Goal: Transaction & Acquisition: Book appointment/travel/reservation

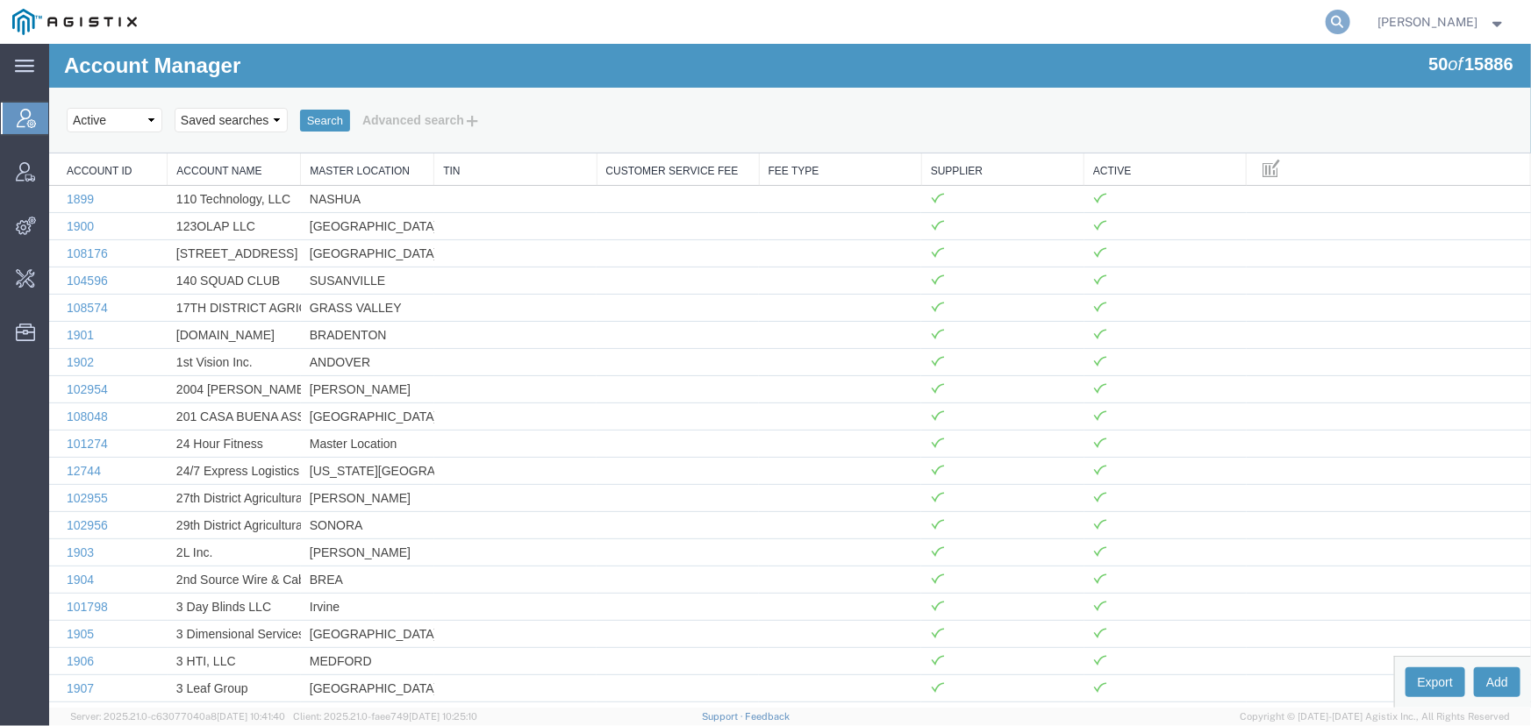
click at [1340, 18] on icon at bounding box center [1338, 22] width 25 height 25
type input "[EMAIL_ADDRESS][PERSON_NAME][DOMAIN_NAME]"
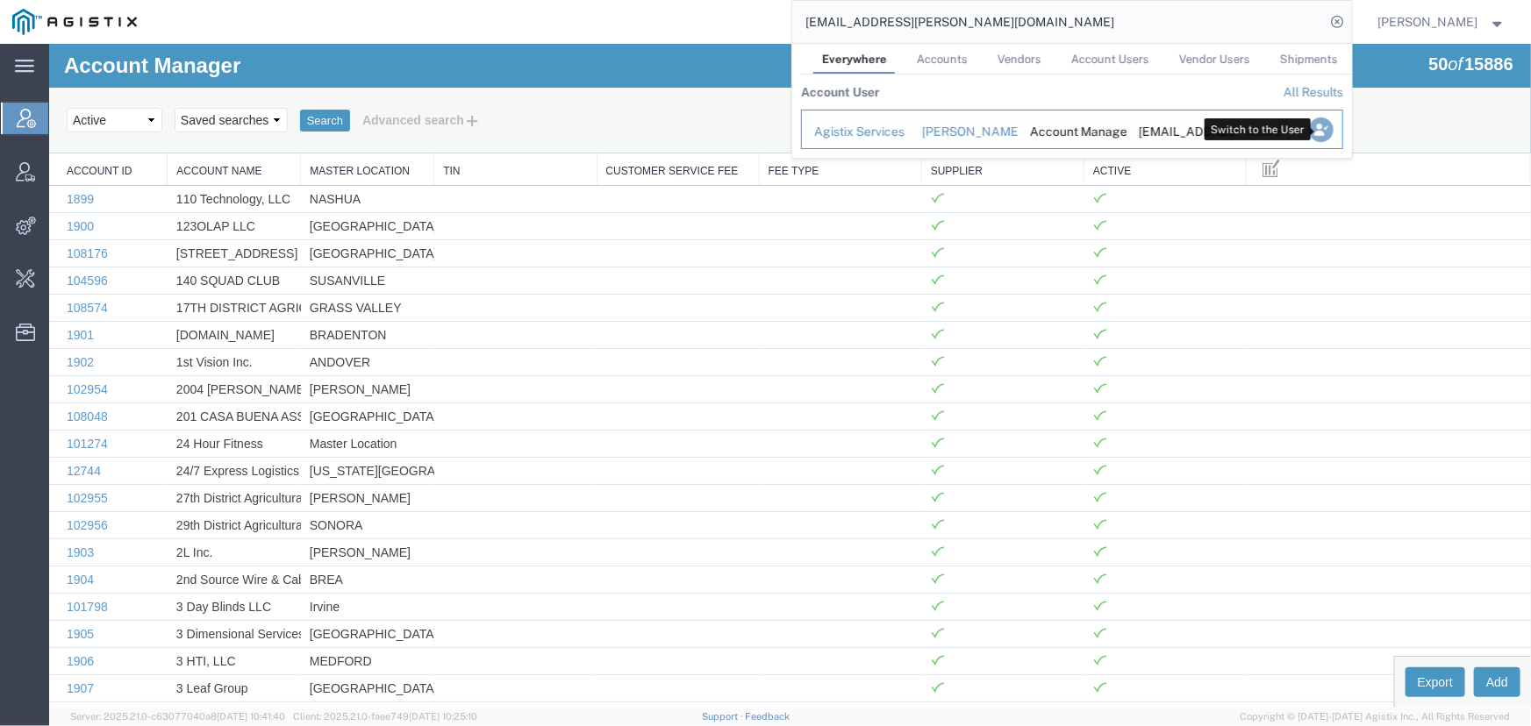
click at [1315, 119] on icon "Search Results" at bounding box center [1320, 130] width 25 height 25
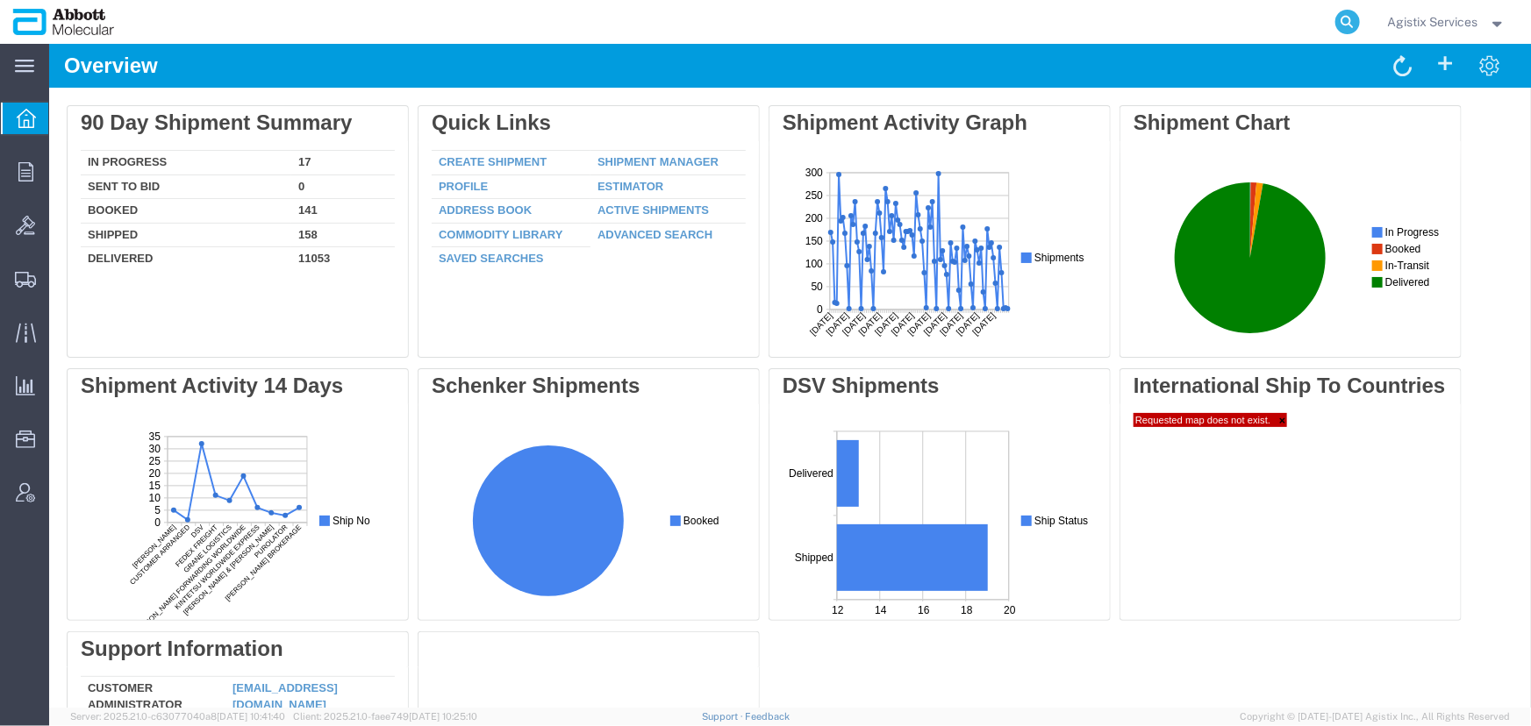
click at [1338, 18] on icon at bounding box center [1347, 22] width 25 height 25
type input "57136542"
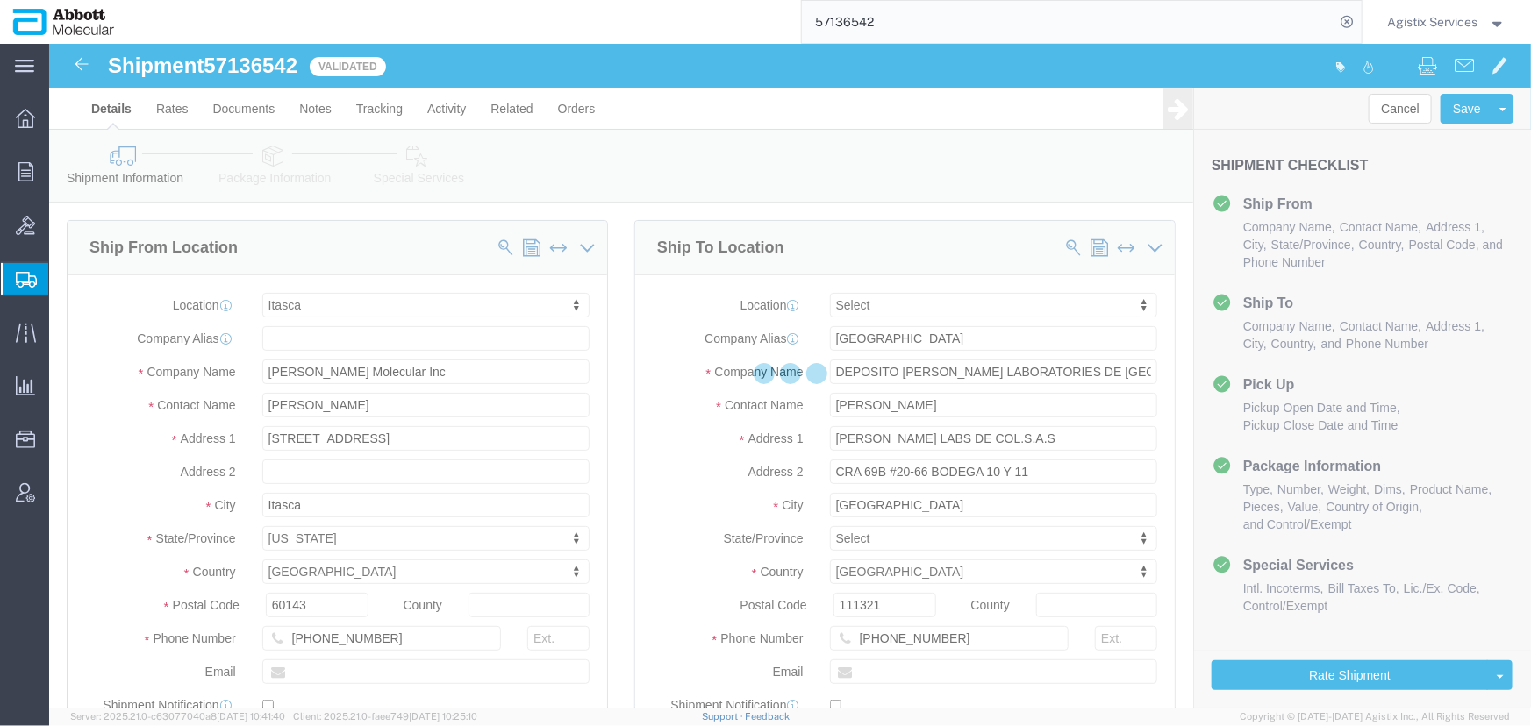
select select "48454"
select select
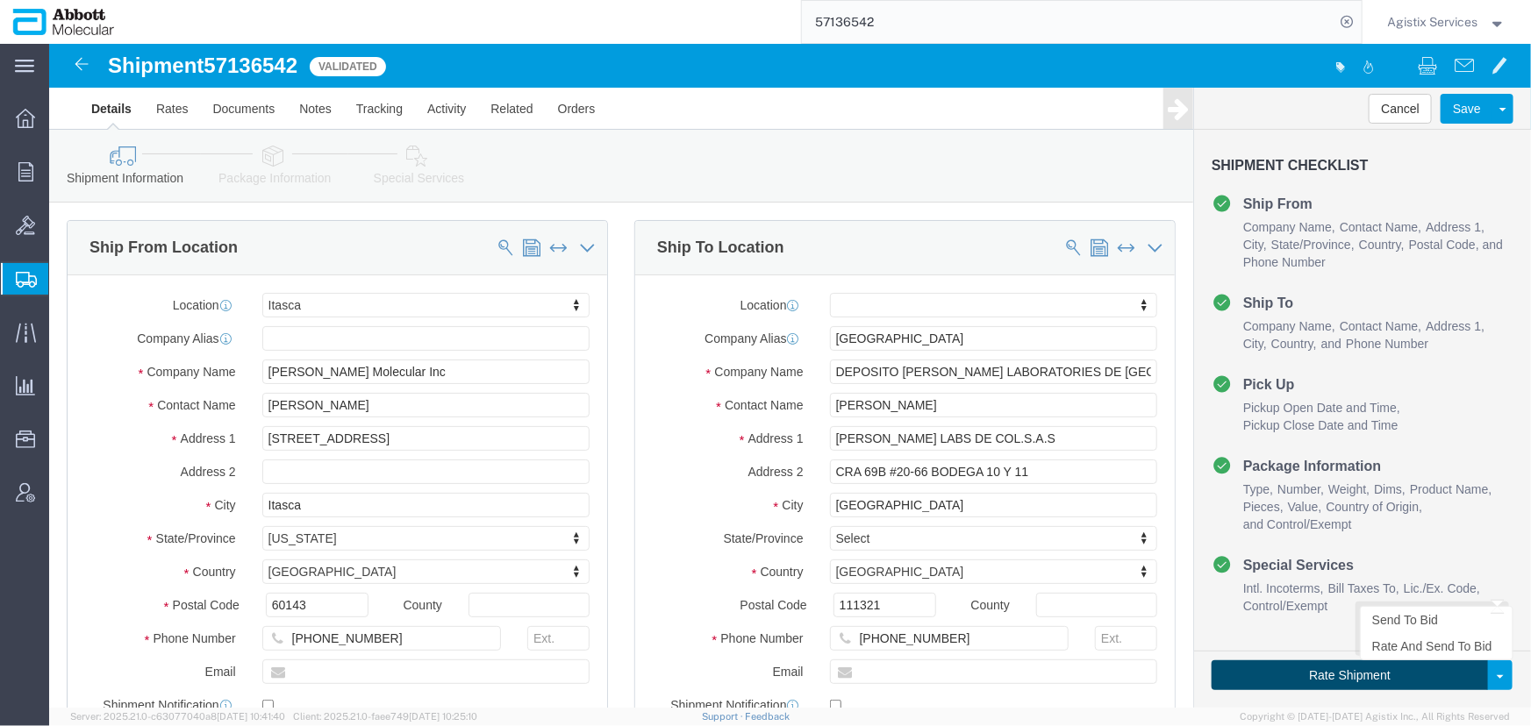
click button "Rate Shipment"
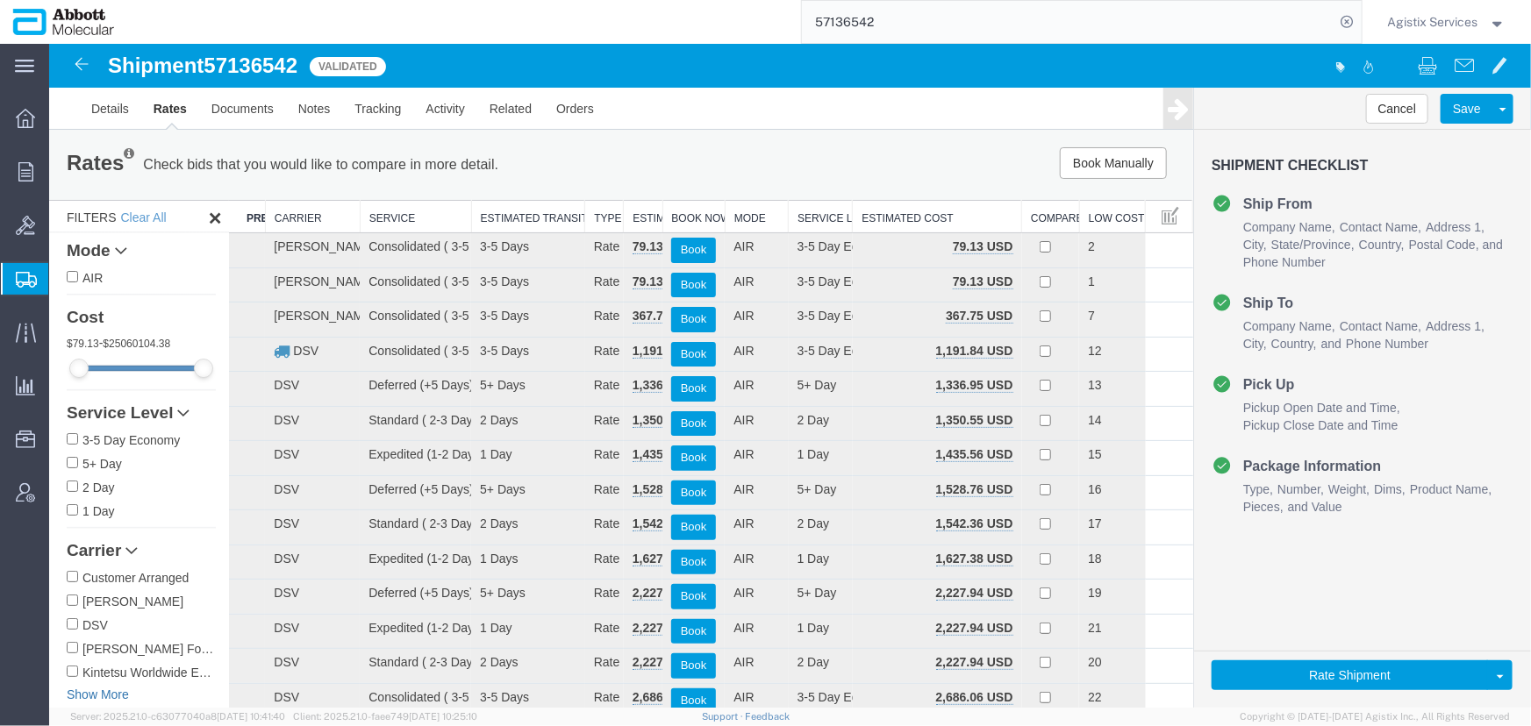
click at [109, 696] on link "Show More" at bounding box center [140, 694] width 149 height 18
click at [73, 700] on input "Kuehne & Nagel" at bounding box center [71, 694] width 11 height 11
checkbox input "true"
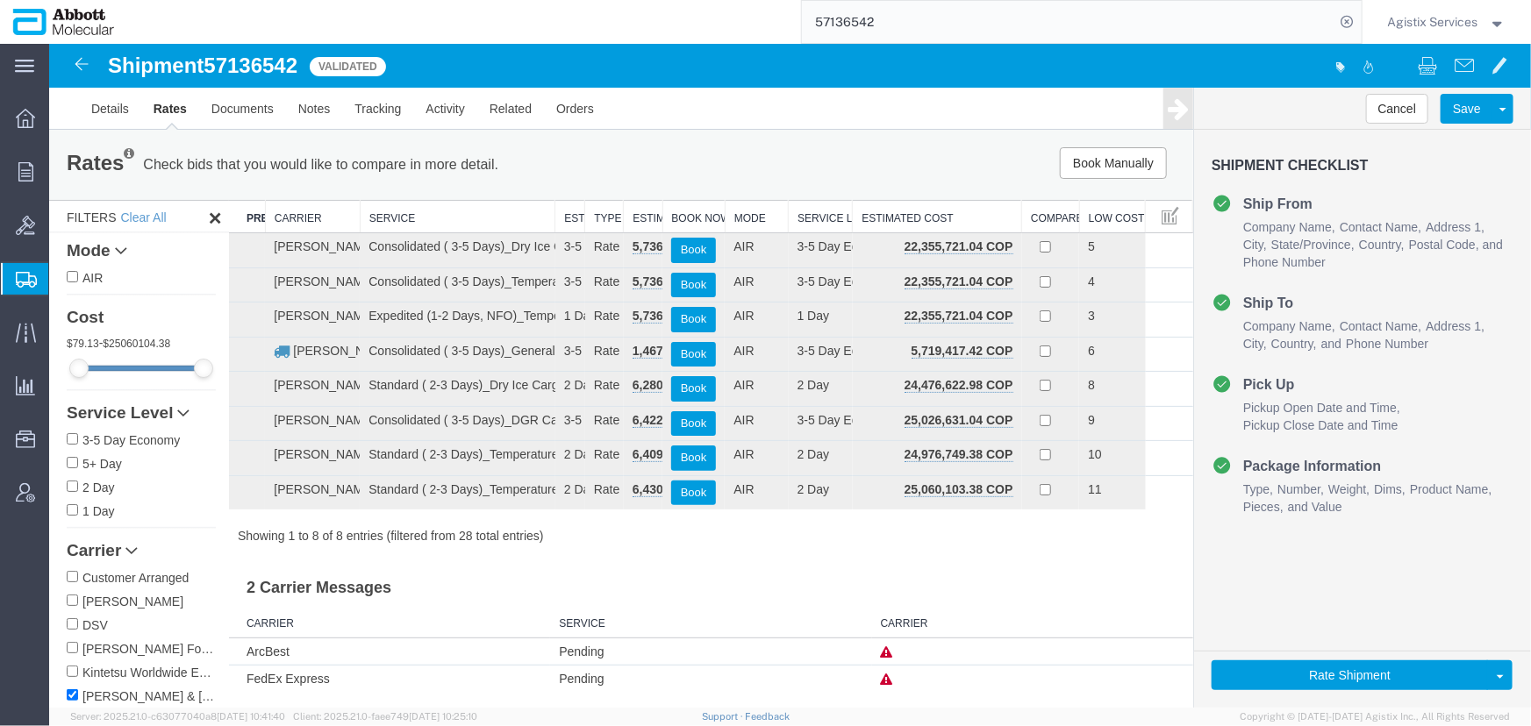
drag, startPoint x: 467, startPoint y: 210, endPoint x: 556, endPoint y: 218, distance: 89.8
click at [556, 218] on div "Search: Preferred Carrier Carrier Service Estimated Transit Type Estimated Cost…" at bounding box center [710, 371] width 964 height 345
click at [1167, 216] on span at bounding box center [1170, 213] width 18 height 19
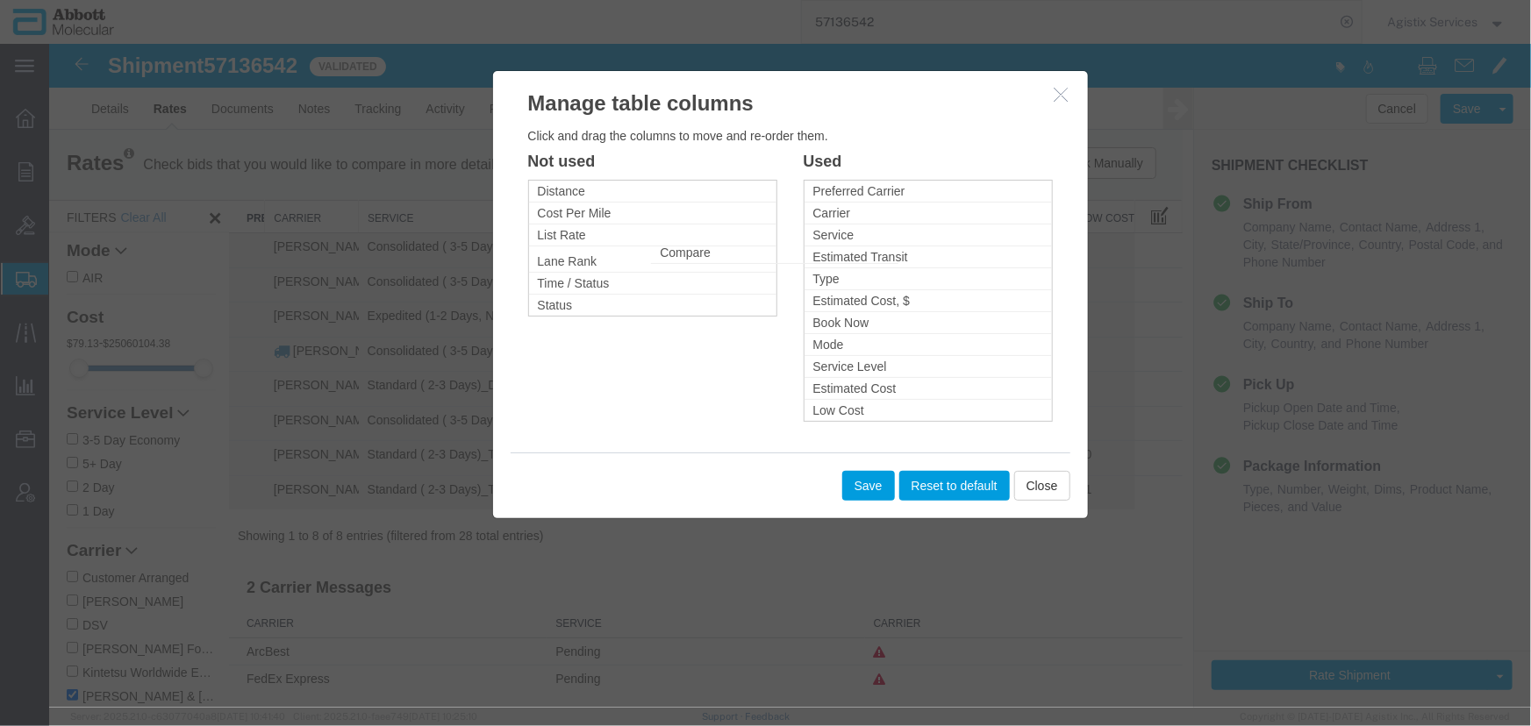
drag, startPoint x: 859, startPoint y: 411, endPoint x: 706, endPoint y: 254, distance: 219.0
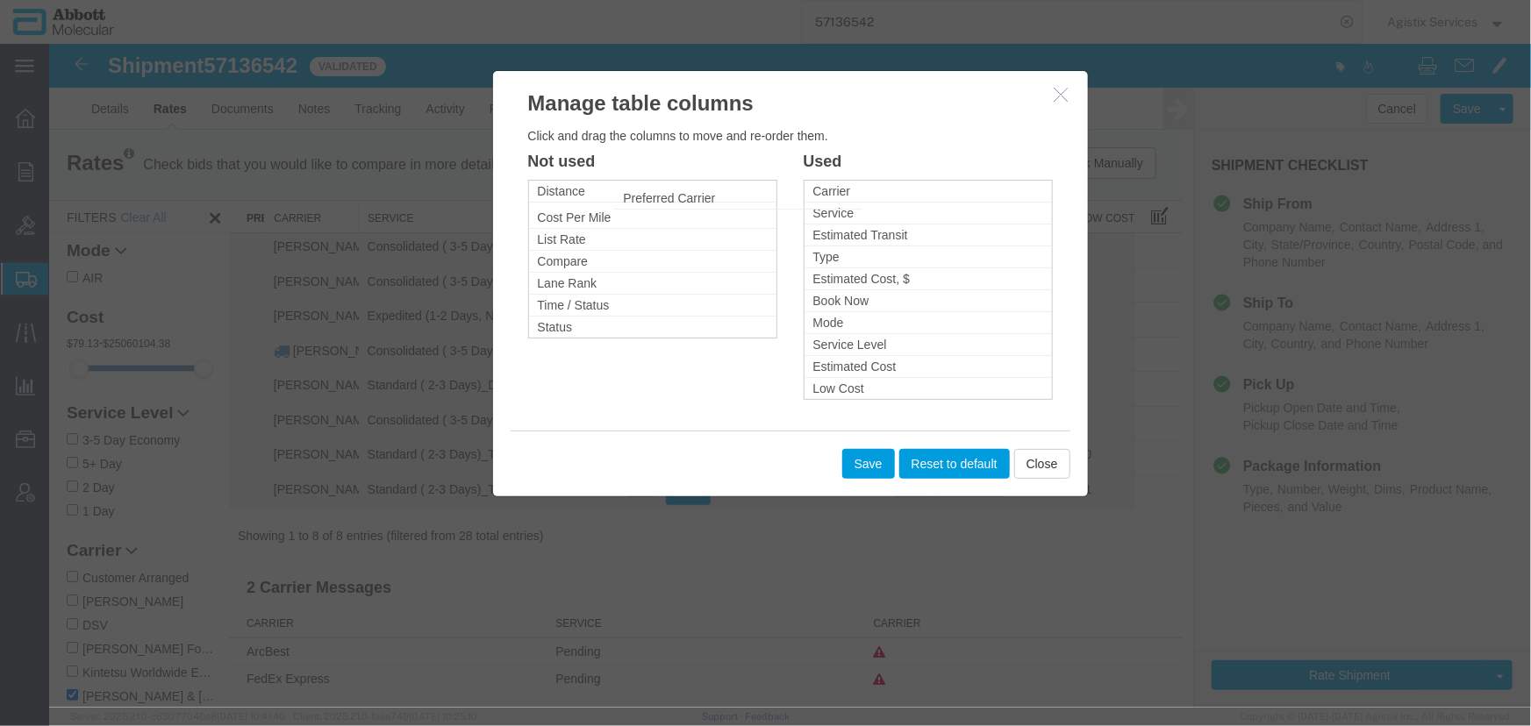
drag, startPoint x: 882, startPoint y: 192, endPoint x: 692, endPoint y: 199, distance: 189.6
click at [875, 472] on button "Save" at bounding box center [867, 463] width 53 height 30
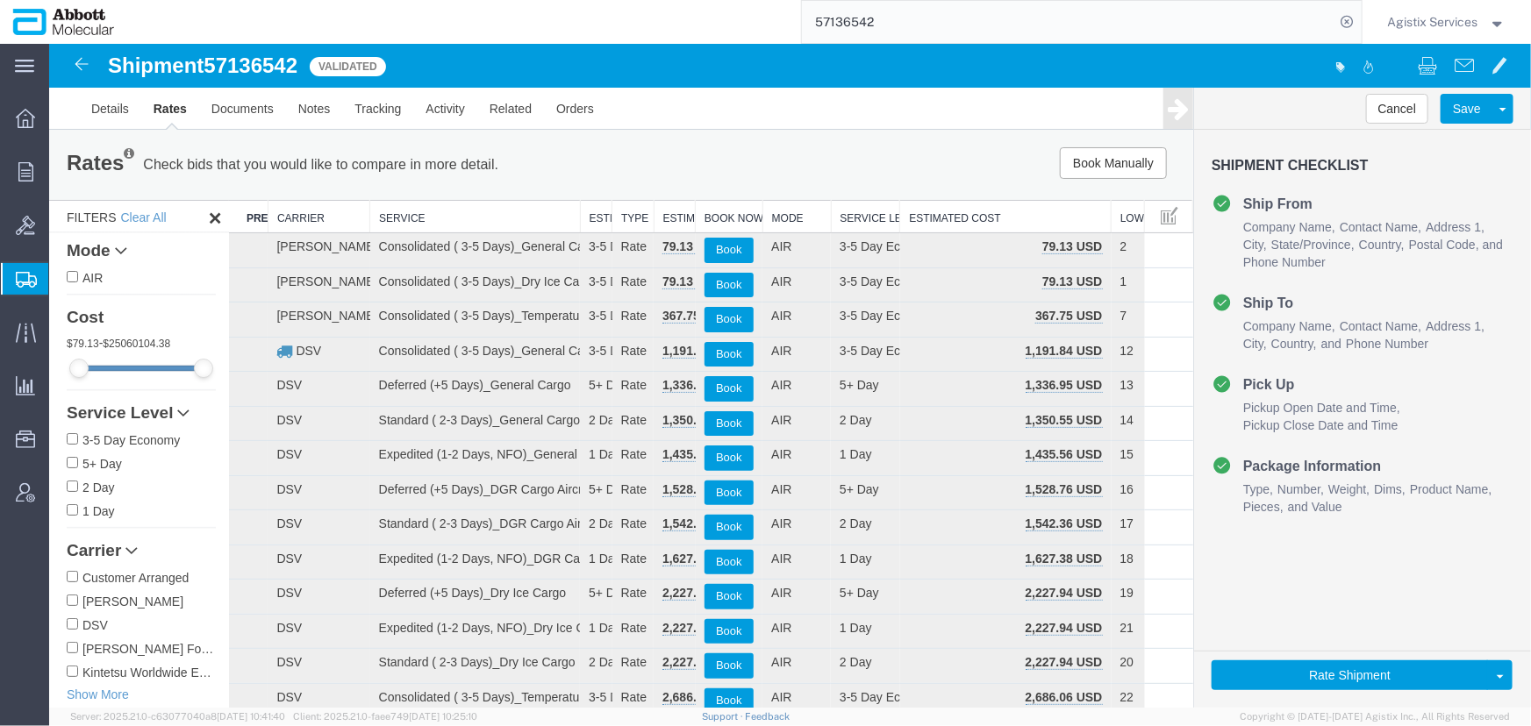
drag, startPoint x: 1066, startPoint y: 216, endPoint x: 1104, endPoint y: 217, distance: 37.7
click at [1104, 217] on div "Search: Preferred Carrier Carrier Service Estimated Transit Type Estimated Cost…" at bounding box center [710, 718] width 964 height 1038
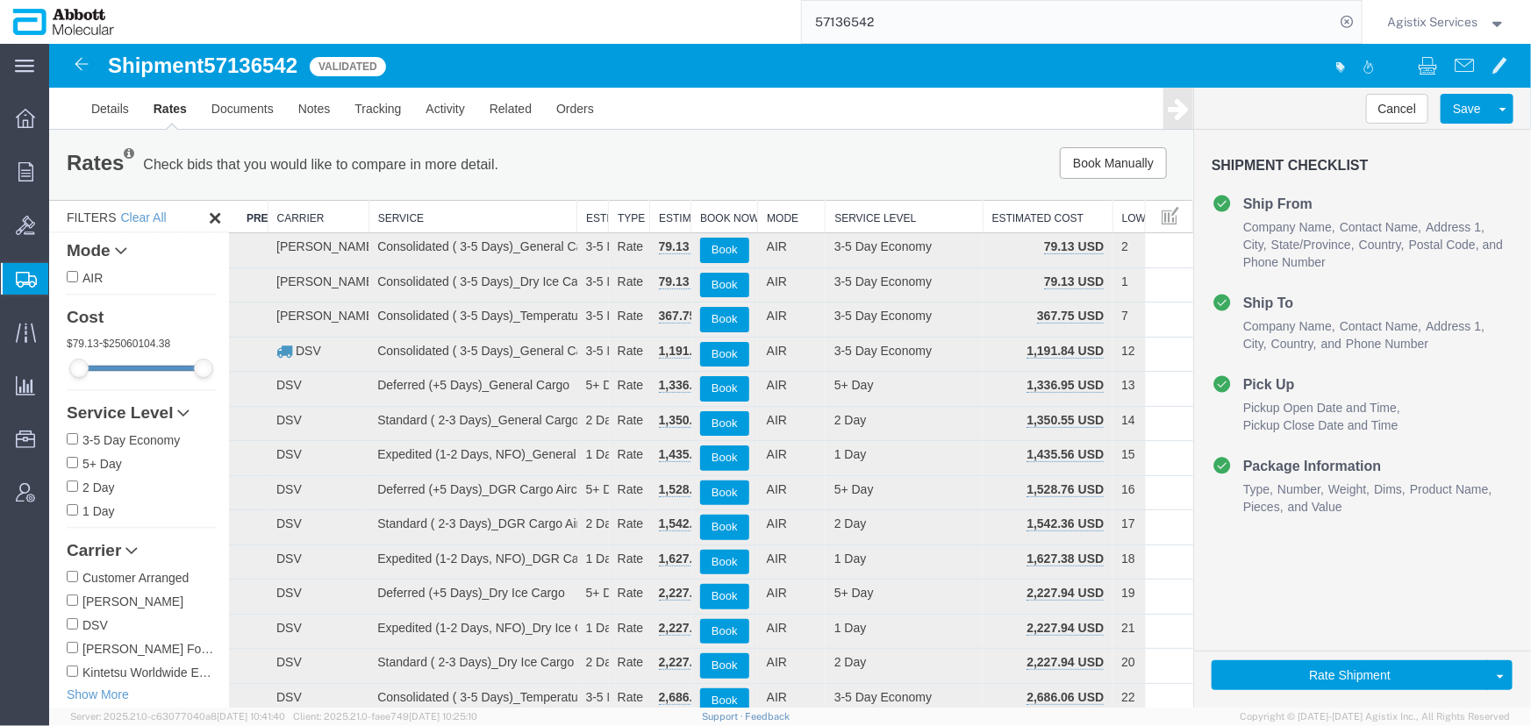
drag, startPoint x: 889, startPoint y: 217, endPoint x: 976, endPoint y: 218, distance: 87.7
click at [976, 218] on div "Search: Preferred Carrier Carrier Service Estimated Transit Type Estimated Cost…" at bounding box center [710, 718] width 964 height 1038
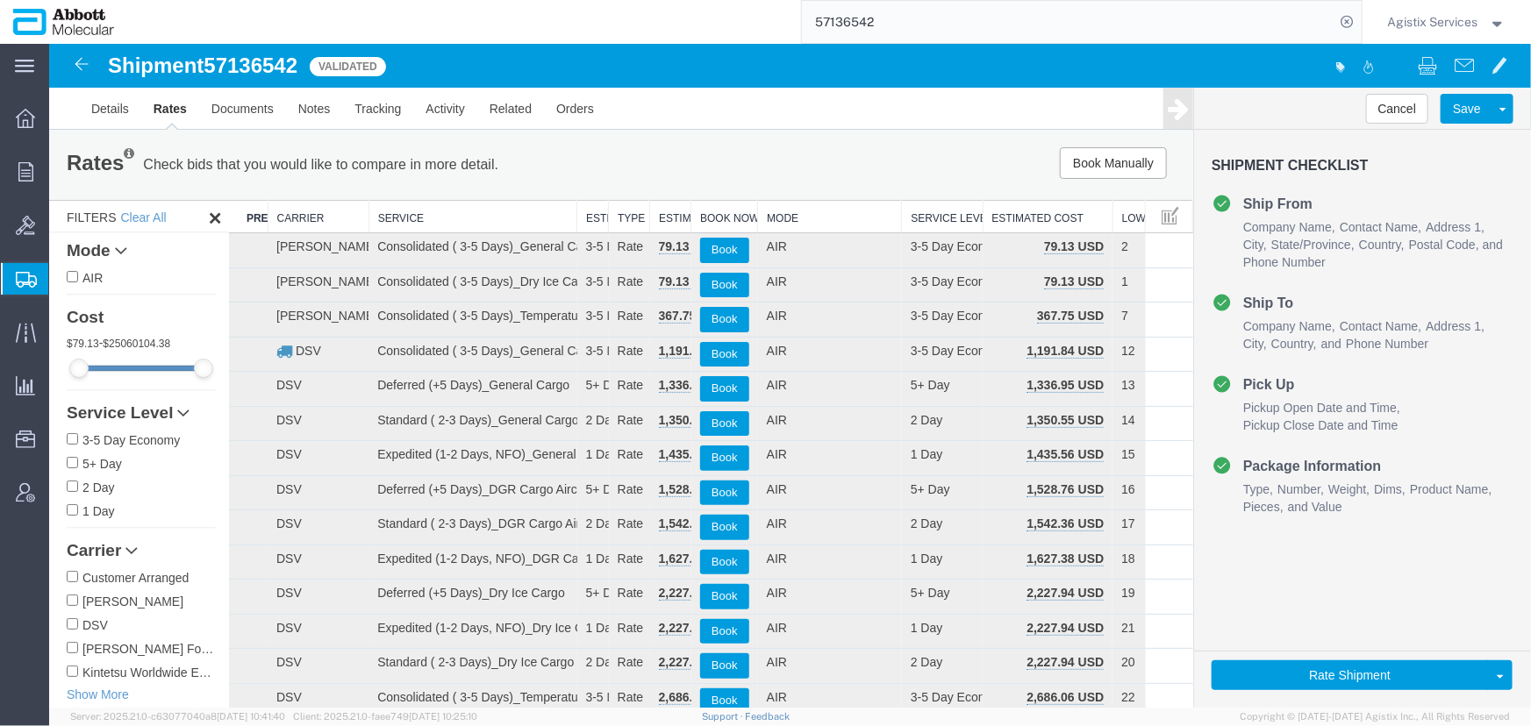
drag, startPoint x: 818, startPoint y: 218, endPoint x: 894, endPoint y: 218, distance: 76.3
click at [894, 218] on div "Search: Preferred Carrier Carrier Service Estimated Transit Type Estimated Cost…" at bounding box center [710, 718] width 964 height 1038
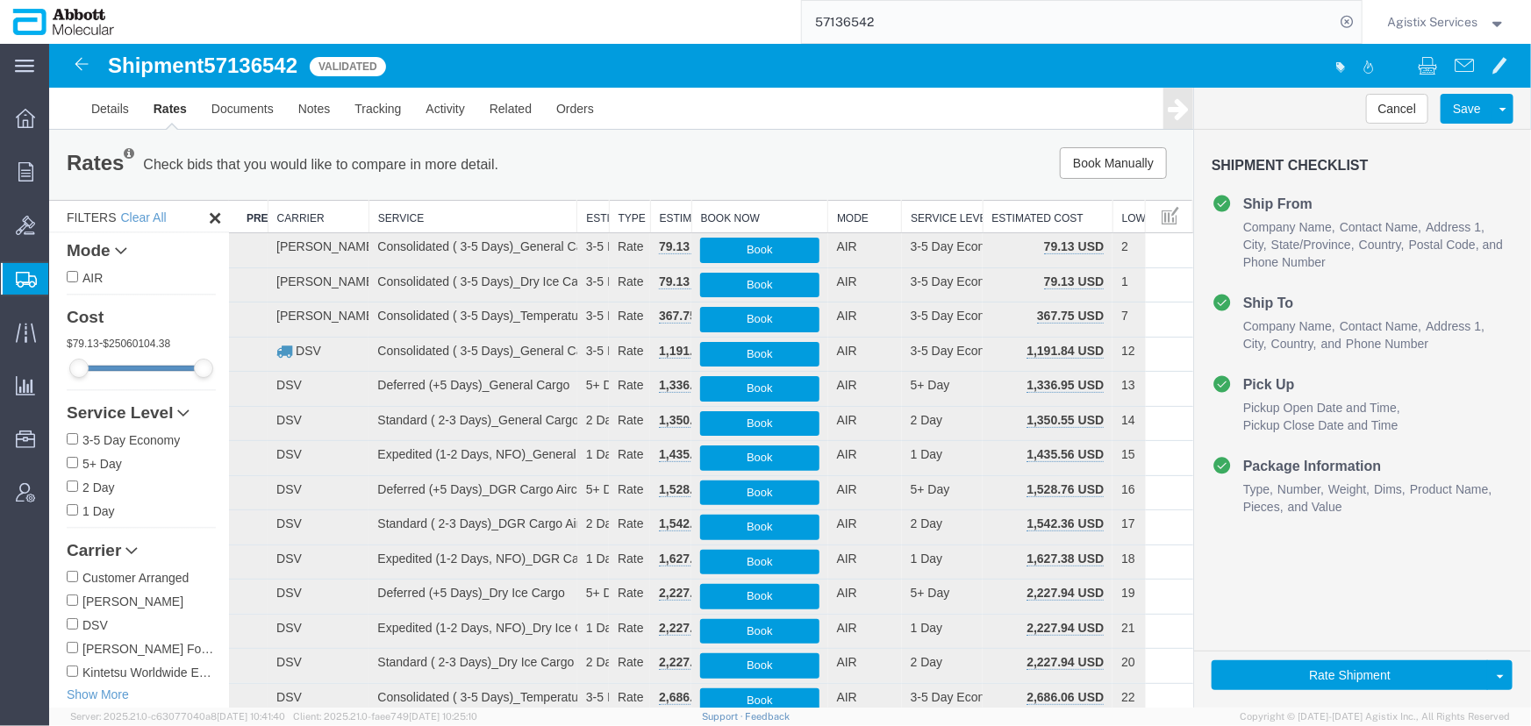
drag, startPoint x: 750, startPoint y: 215, endPoint x: 820, endPoint y: 216, distance: 70.2
click at [820, 216] on div "Search: Preferred Carrier Carrier Service Estimated Transit Type Estimated Cost…" at bounding box center [710, 718] width 964 height 1038
drag, startPoint x: 682, startPoint y: 218, endPoint x: 702, endPoint y: 219, distance: 20.2
click at [704, 219] on tr "Preferred Carrier Carrier Service Estimated Transit Type Estimated Cost, $ Book…" at bounding box center [710, 216] width 964 height 32
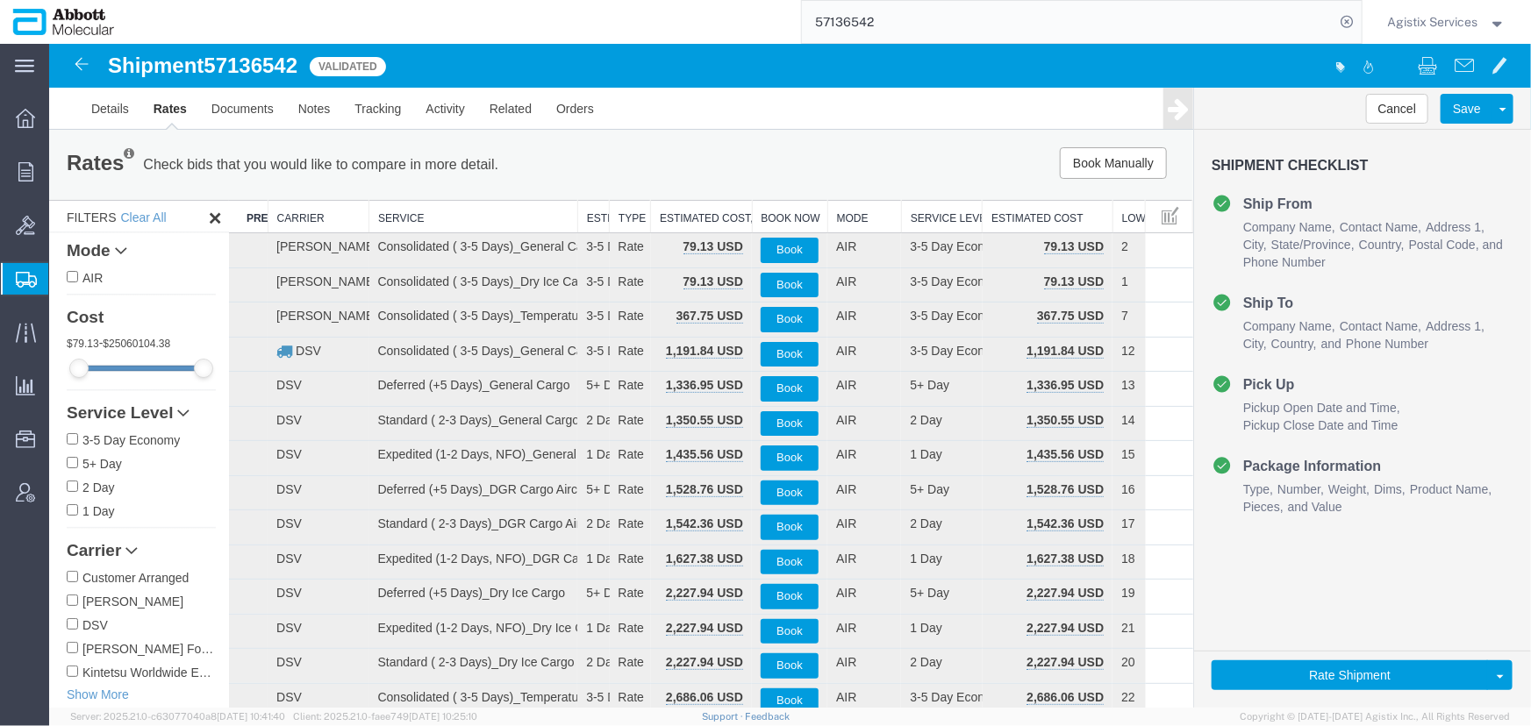
drag, startPoint x: 685, startPoint y: 219, endPoint x: 746, endPoint y: 218, distance: 60.5
click at [746, 218] on div "Search: Preferred Carrier Carrier Service Estimated Transit Type Estimated Cost…" at bounding box center [710, 718] width 964 height 1038
click at [648, 218] on div "Search: Preferred Carrier Carrier Service Estimated Transit Type Estimated Cost…" at bounding box center [710, 718] width 964 height 1038
drag, startPoint x: 607, startPoint y: 222, endPoint x: 618, endPoint y: 221, distance: 10.6
click at [618, 221] on div "Search: Preferred Carrier Carrier Service Estimated Transit Type Estimated Cost…" at bounding box center [710, 718] width 964 height 1038
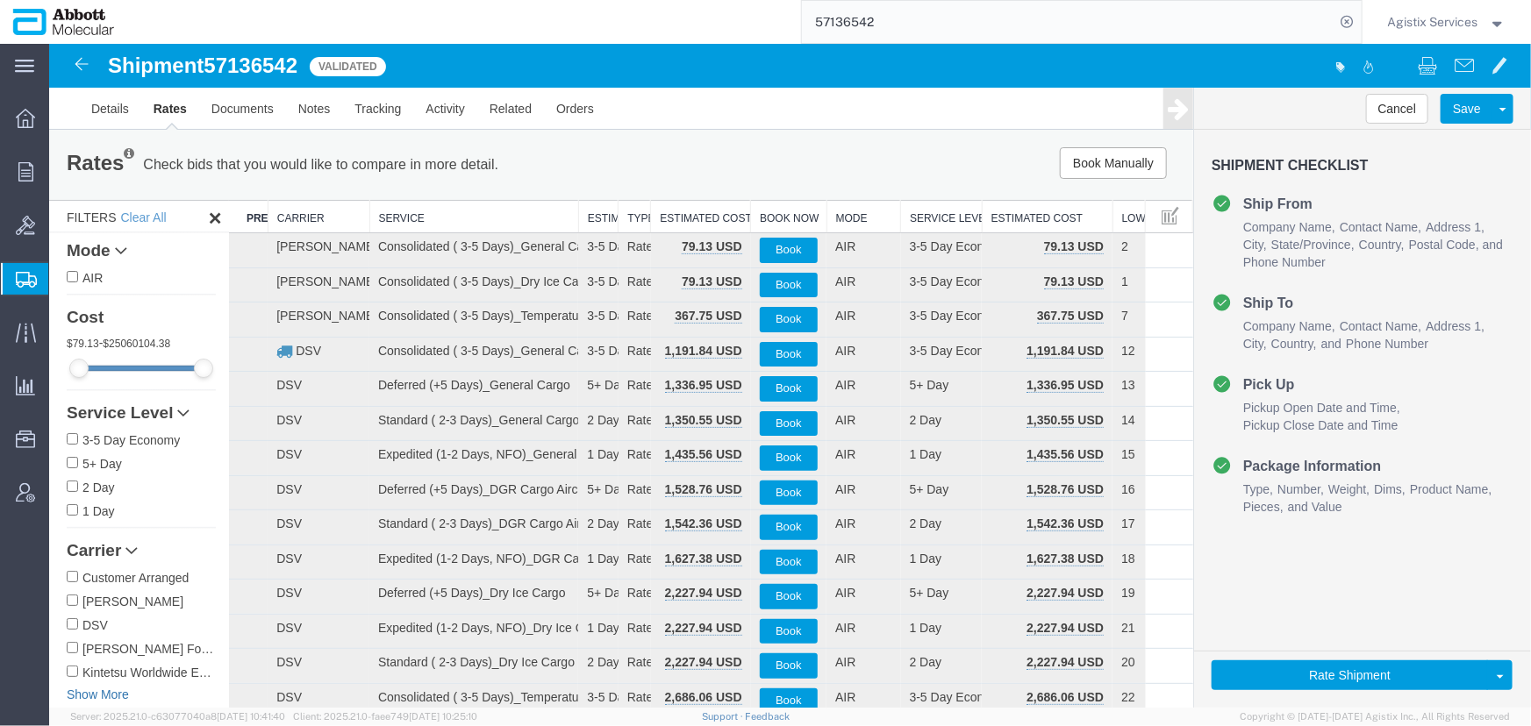
click at [76, 689] on link "Show More" at bounding box center [140, 694] width 149 height 18
click at [69, 700] on input "Kuehne & Nagel" at bounding box center [71, 694] width 11 height 11
checkbox input "true"
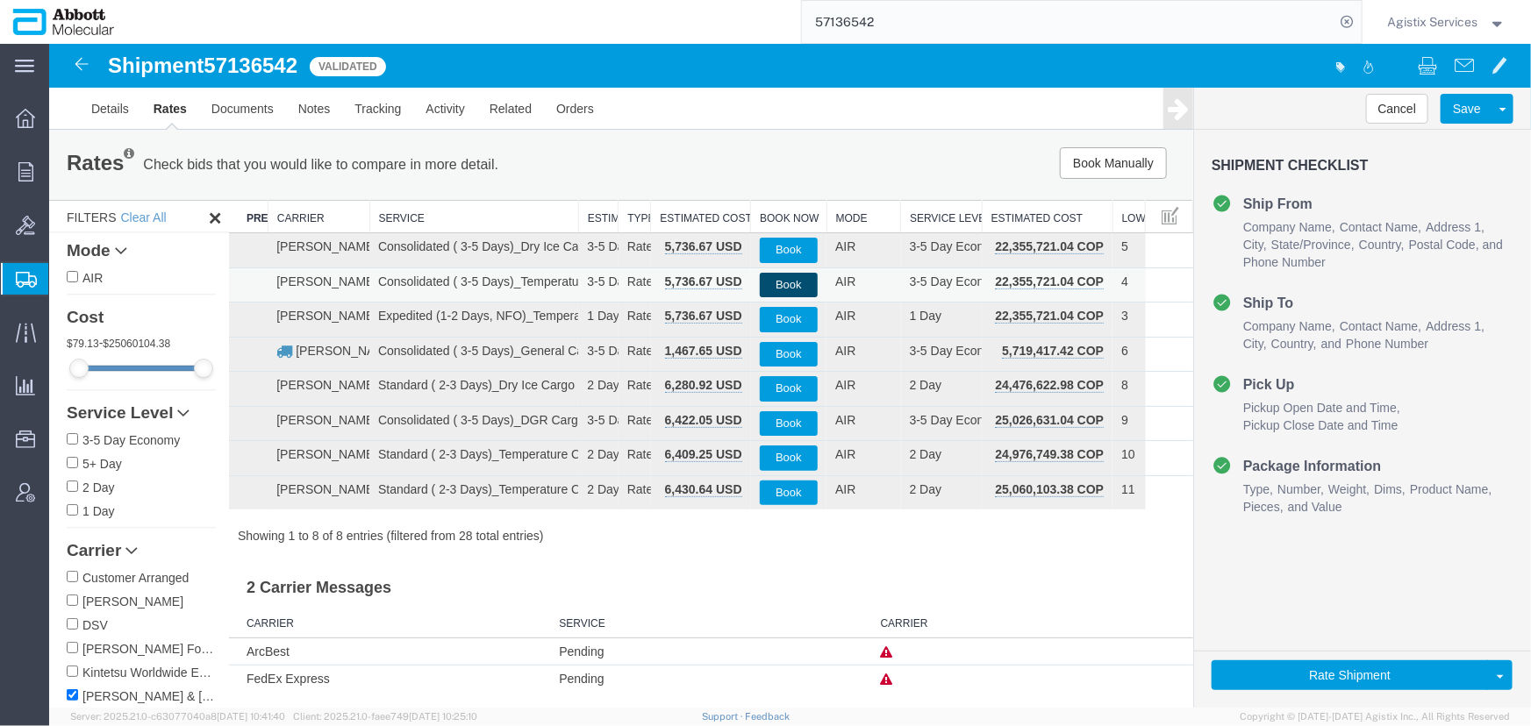
click at [761, 283] on button "Book" at bounding box center [788, 284] width 59 height 25
click at [944, 26] on input "57136542" at bounding box center [1068, 22] width 533 height 42
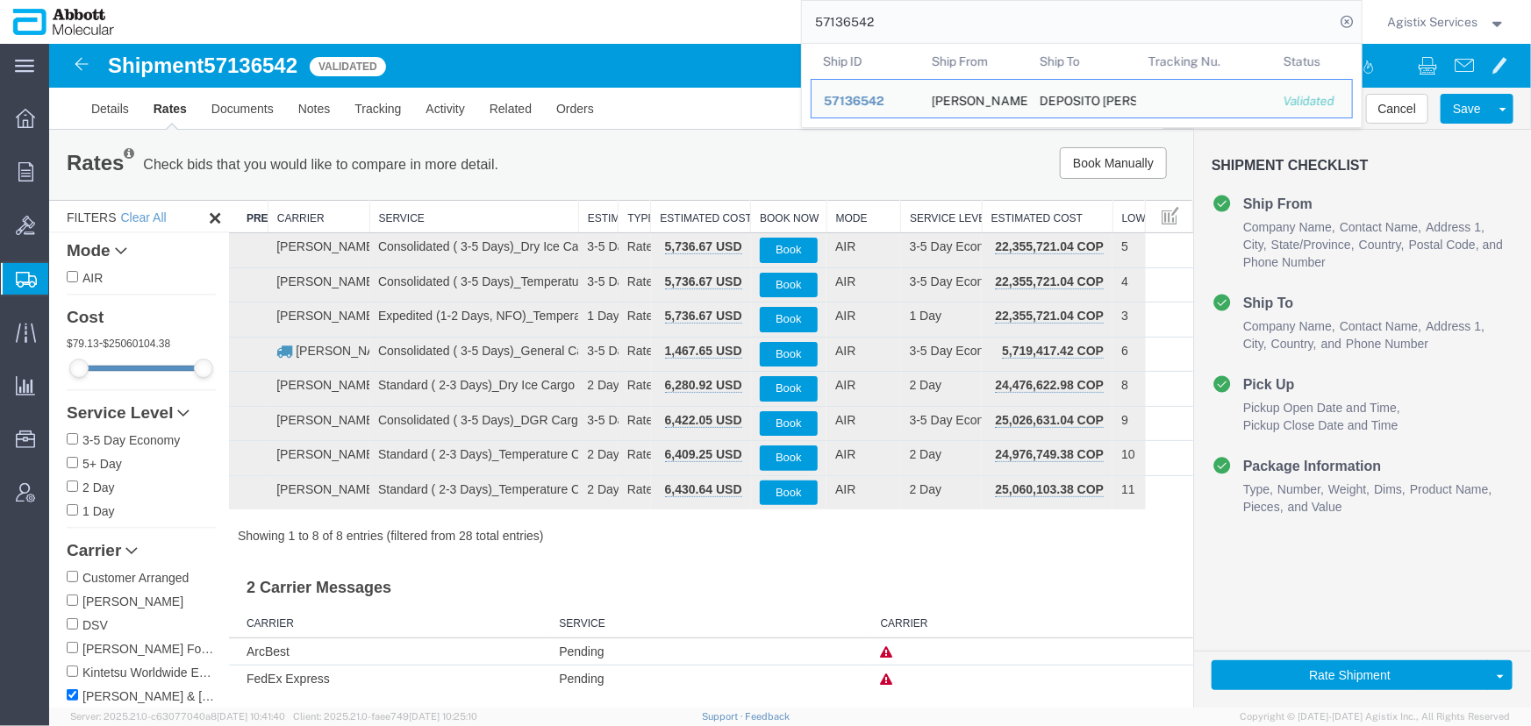
drag, startPoint x: 725, startPoint y: 25, endPoint x: 683, endPoint y: 27, distance: 41.3
click at [683, 27] on div "57136542 Ship ID Ship From Ship To Tracking Nu. Status Ship ID 57136542 Ship Fr…" at bounding box center [744, 22] width 1235 height 44
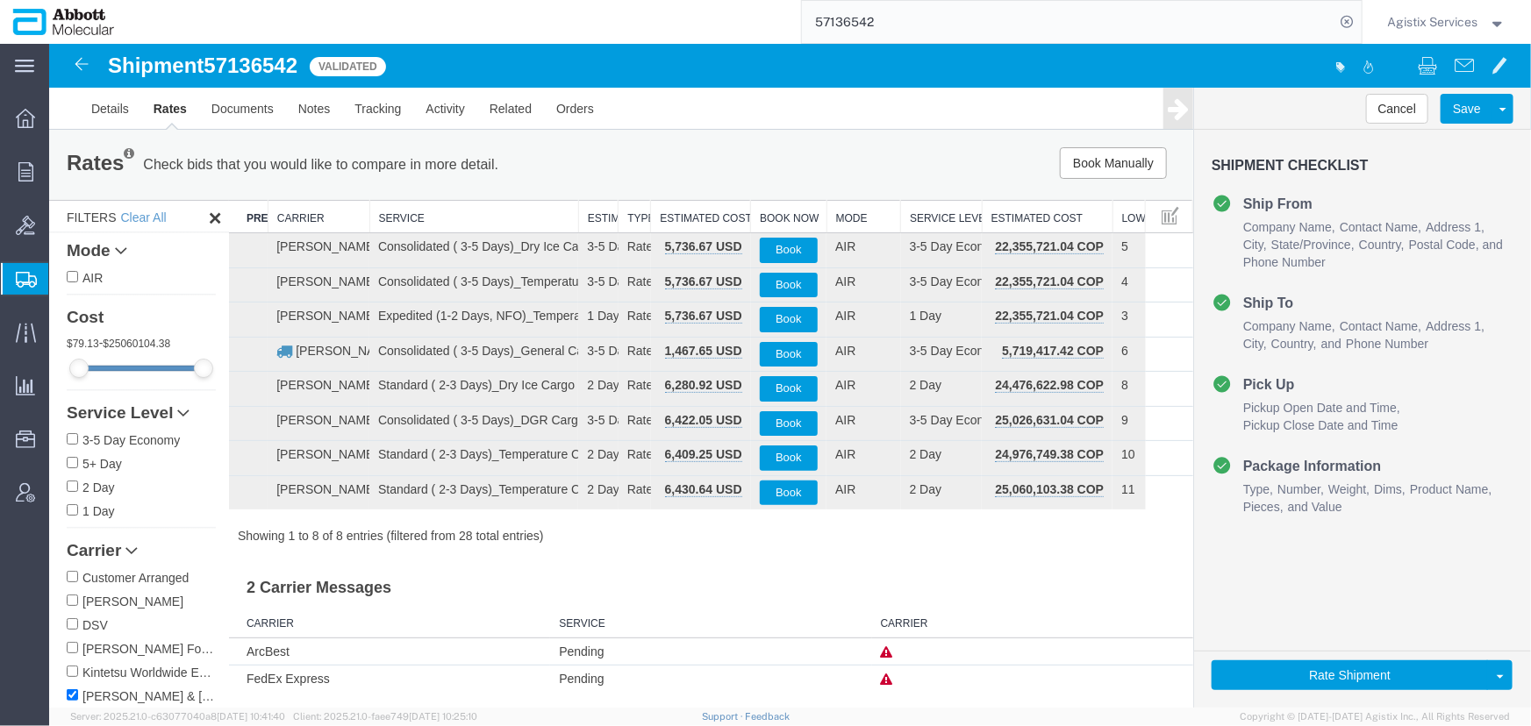
click at [983, 31] on input "57136542" at bounding box center [1068, 22] width 533 height 42
drag, startPoint x: 970, startPoint y: 21, endPoint x: 645, endPoint y: 23, distance: 325.5
click at [645, 23] on div "57136542" at bounding box center [744, 22] width 1235 height 44
type input "57138192"
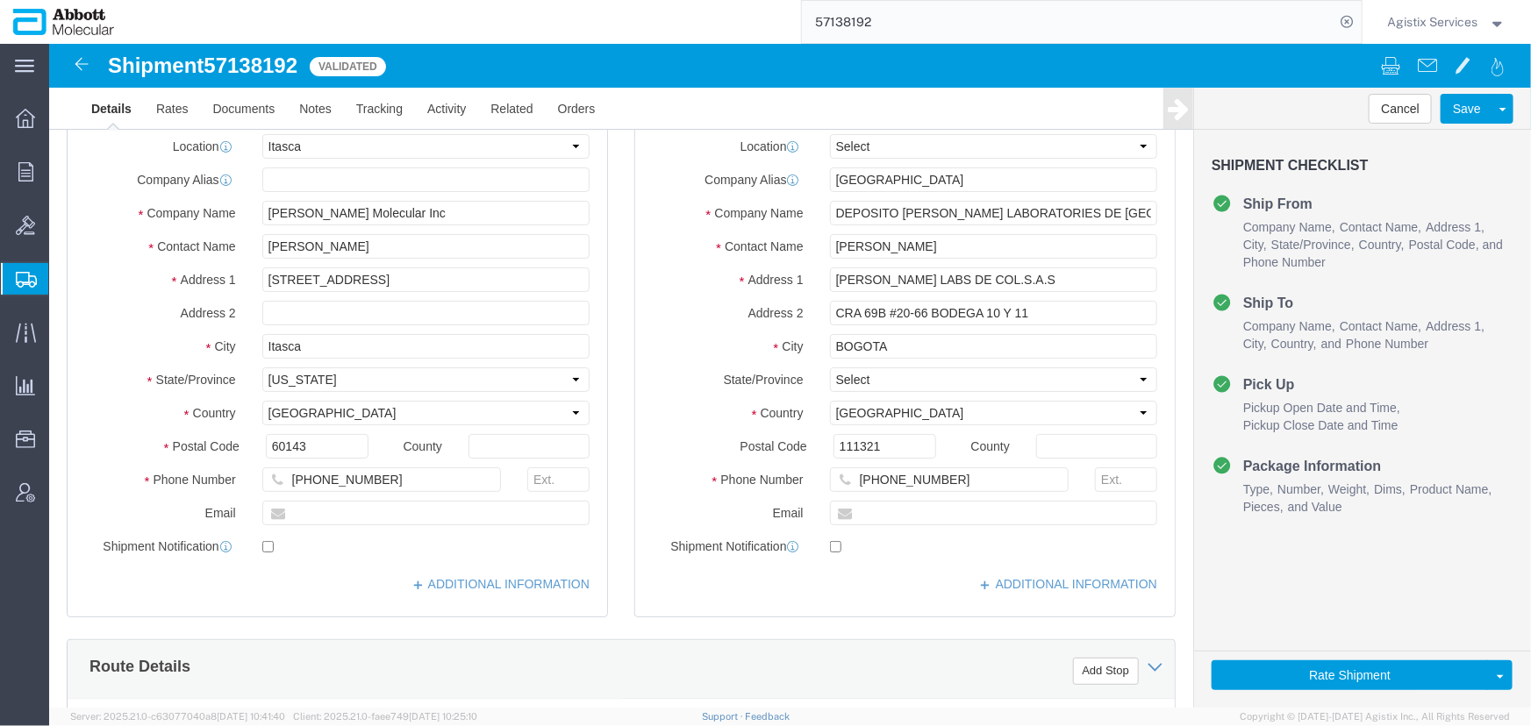
select select "48454"
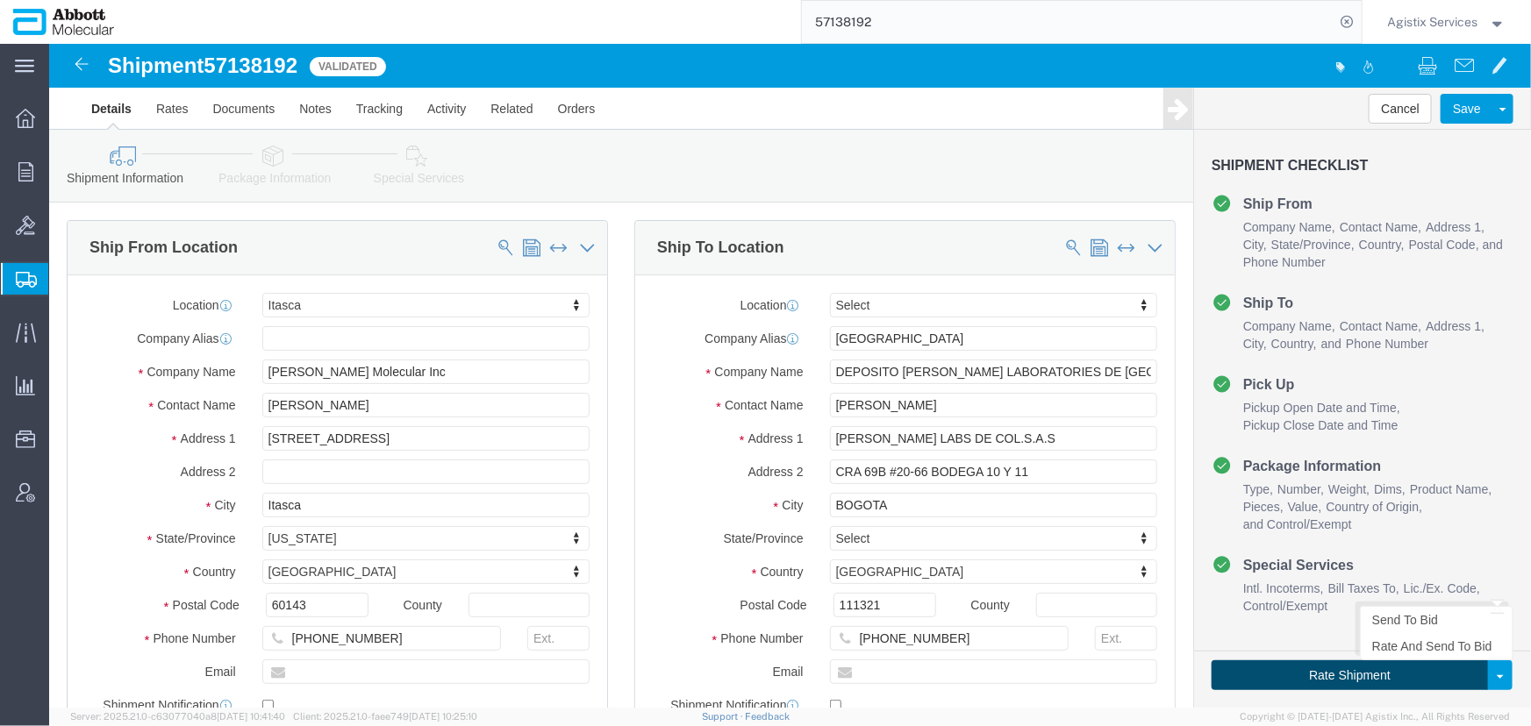
click button "Rate Shipment"
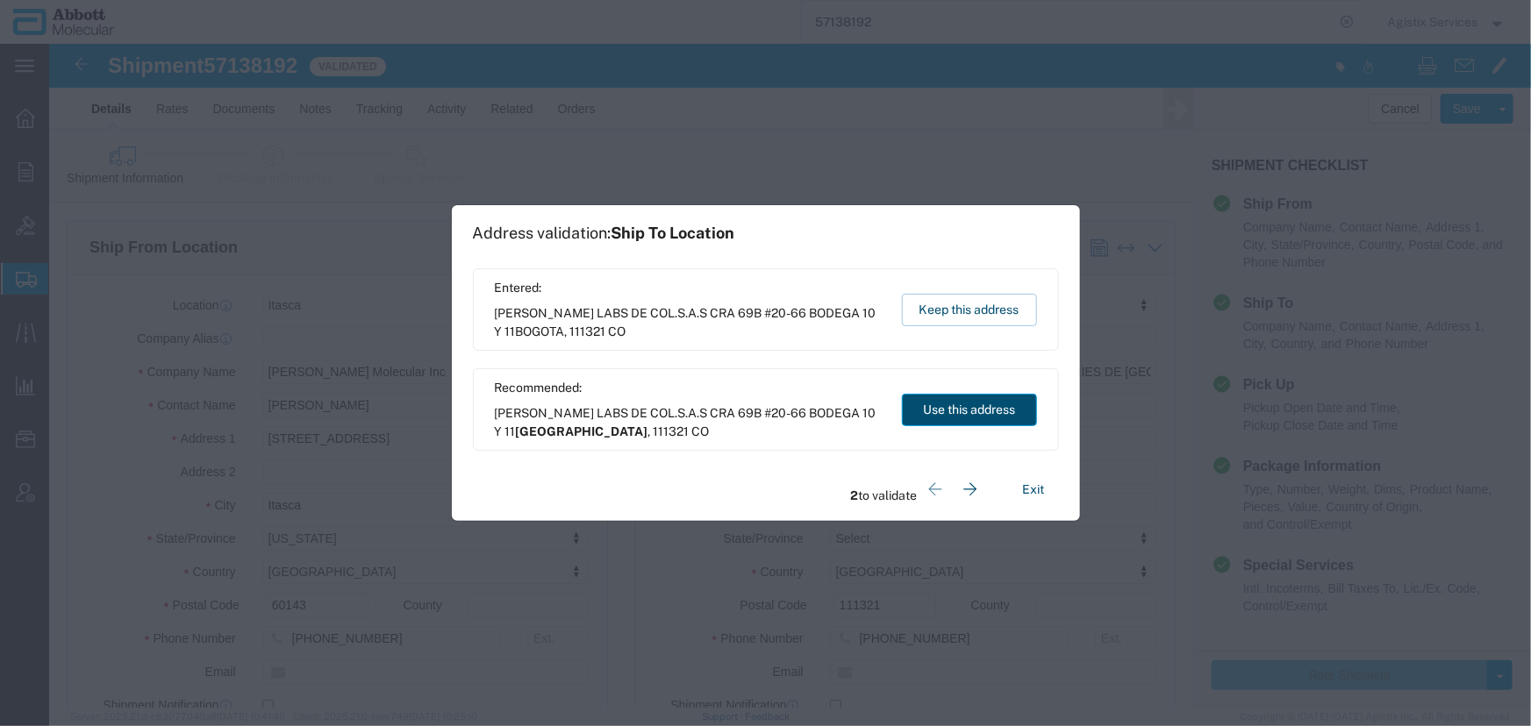
click at [971, 403] on button "Use this address" at bounding box center [969, 410] width 135 height 32
type input "Bogotá"
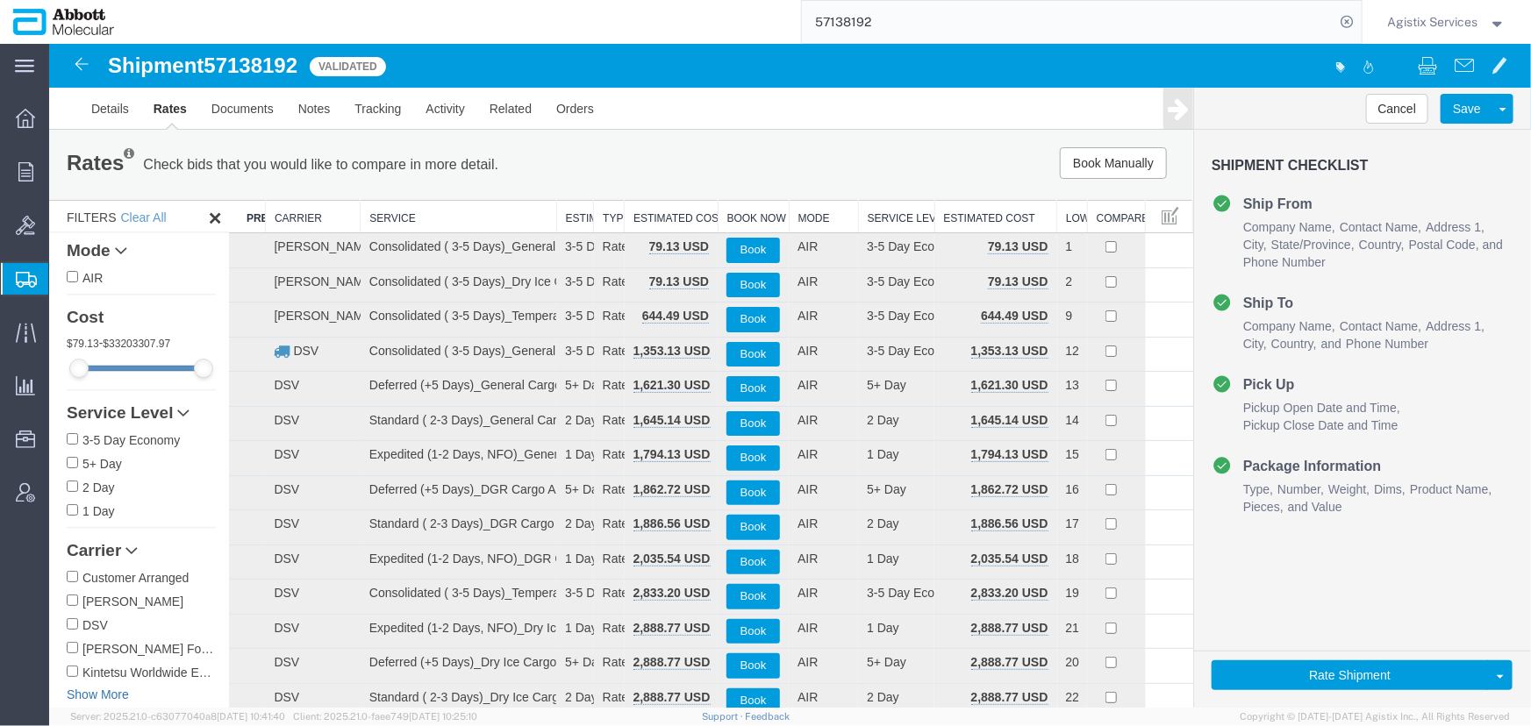
click at [102, 695] on link "Show More" at bounding box center [140, 694] width 149 height 18
click at [69, 700] on input "Kuehne & Nagel" at bounding box center [71, 694] width 11 height 11
checkbox input "true"
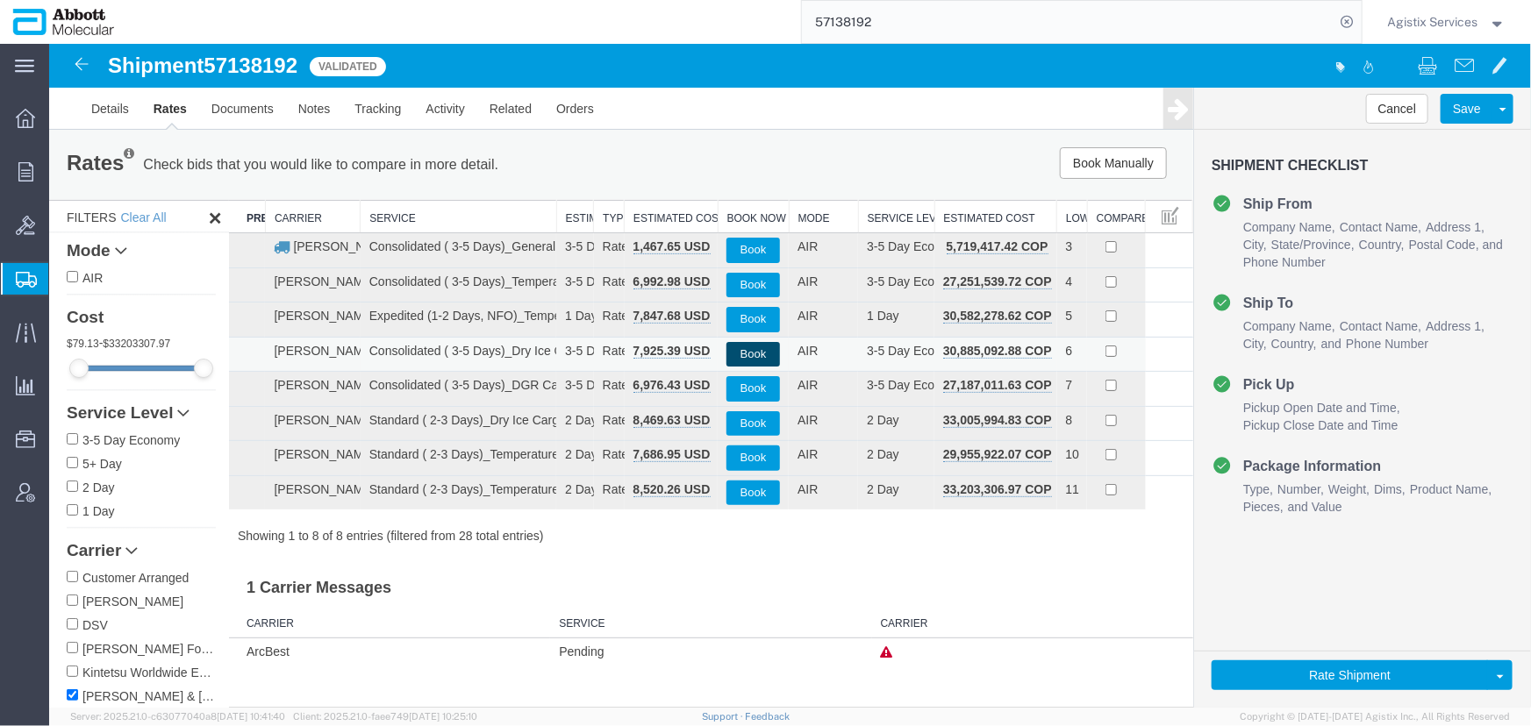
click at [744, 348] on button "Book" at bounding box center [753, 353] width 54 height 25
click at [454, 109] on link "Activity" at bounding box center [444, 108] width 63 height 42
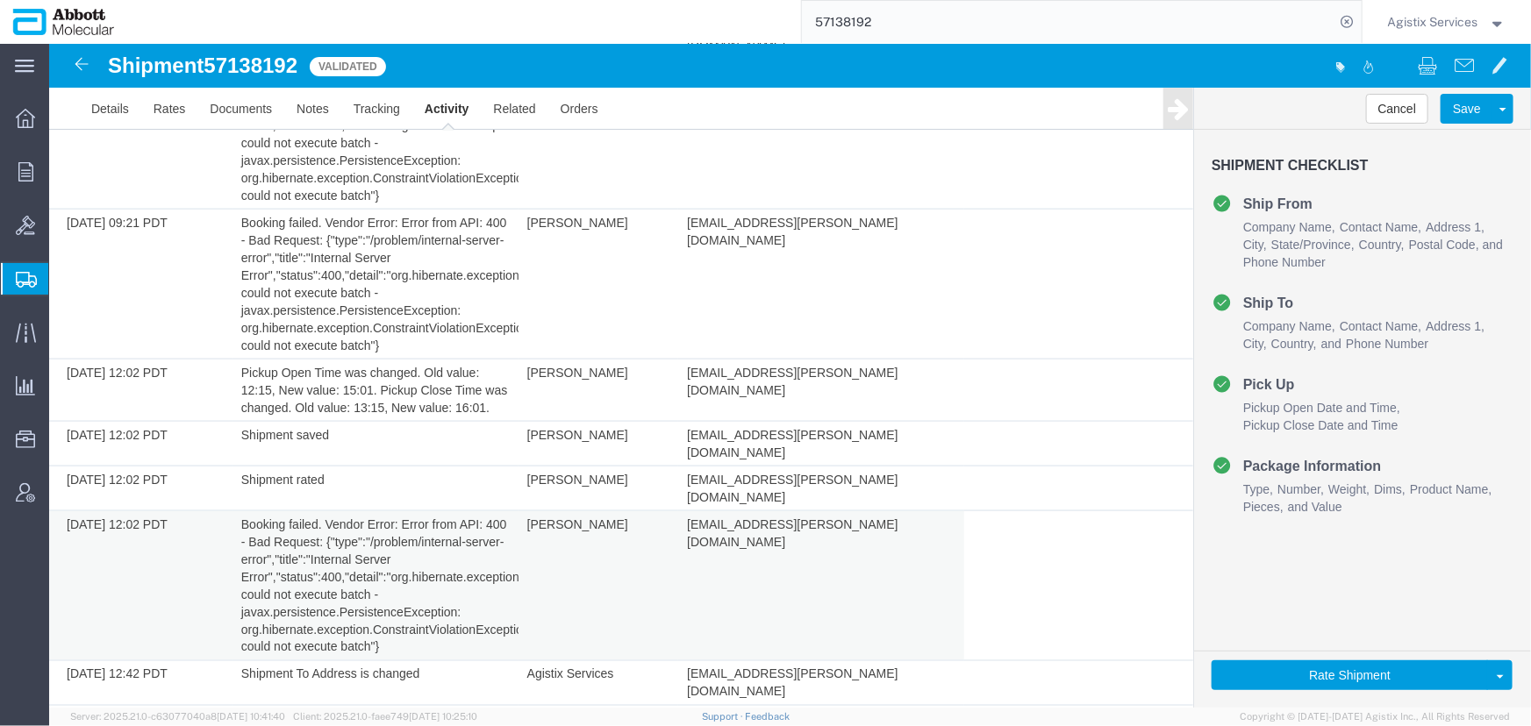
scroll to position [1199, 0]
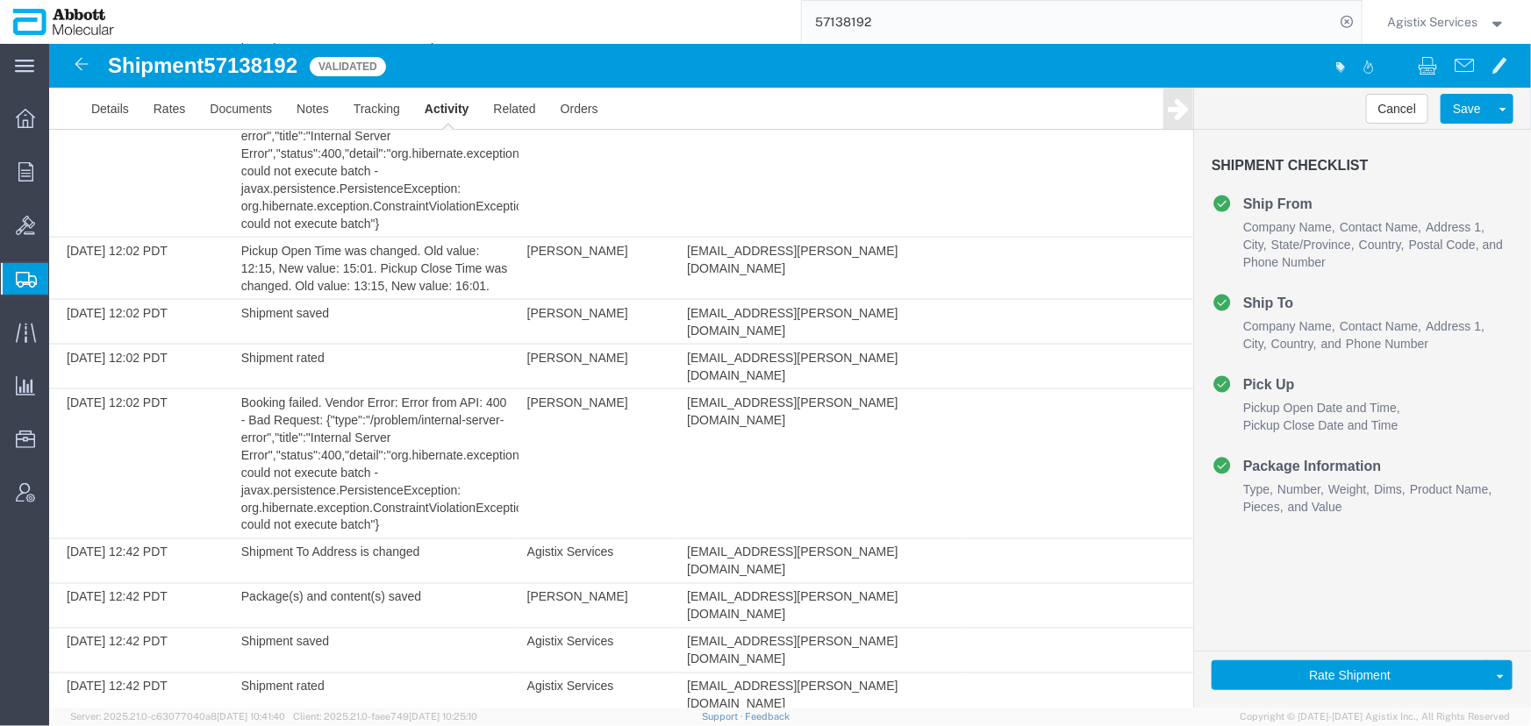
drag, startPoint x: 240, startPoint y: 555, endPoint x: 401, endPoint y: 678, distance: 202.1
copy td "Booking failed. Vendor Error: Error from API: 400 - Bad Request: {"type":"/prob…"
